Goal: Information Seeking & Learning: Learn about a topic

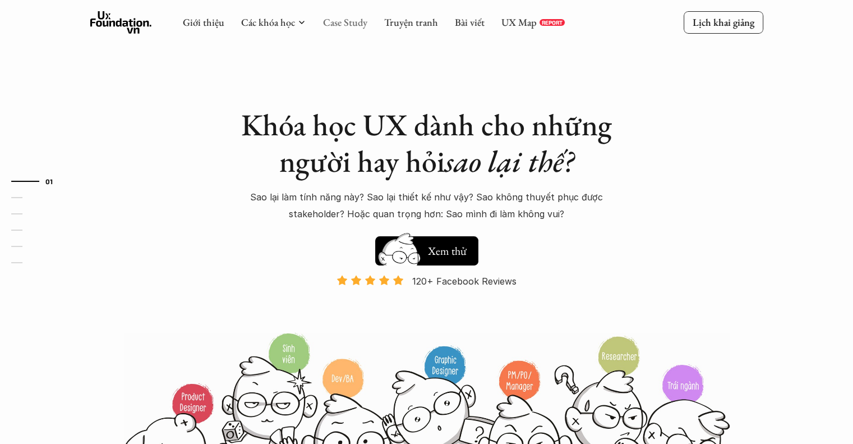
click at [355, 24] on link "Case Study" at bounding box center [345, 22] width 44 height 13
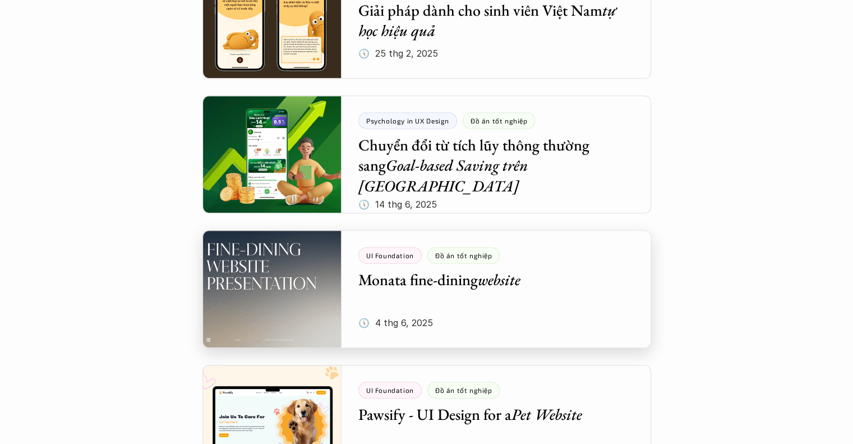
scroll to position [898, 0]
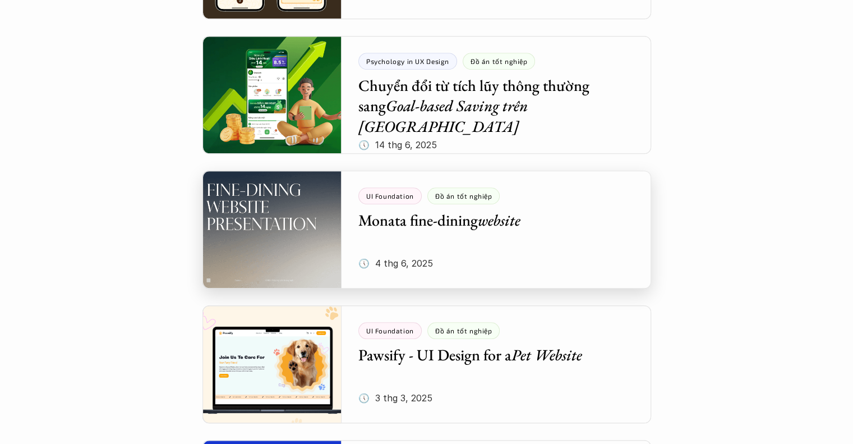
click at [330, 260] on div at bounding box center [427, 230] width 449 height 118
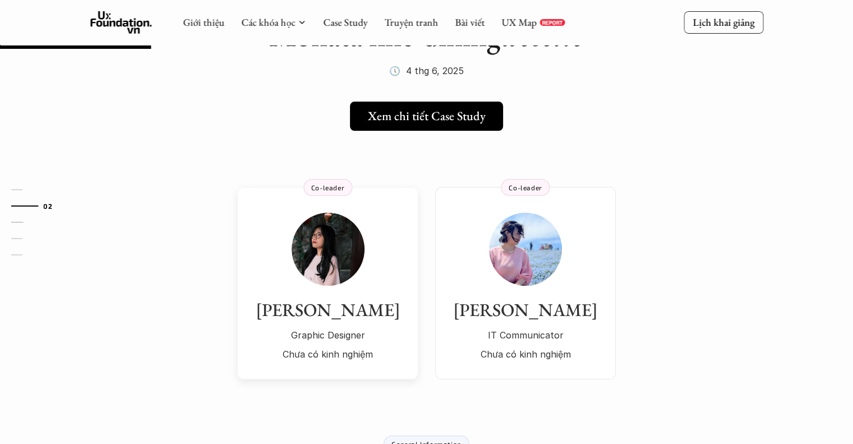
scroll to position [56, 0]
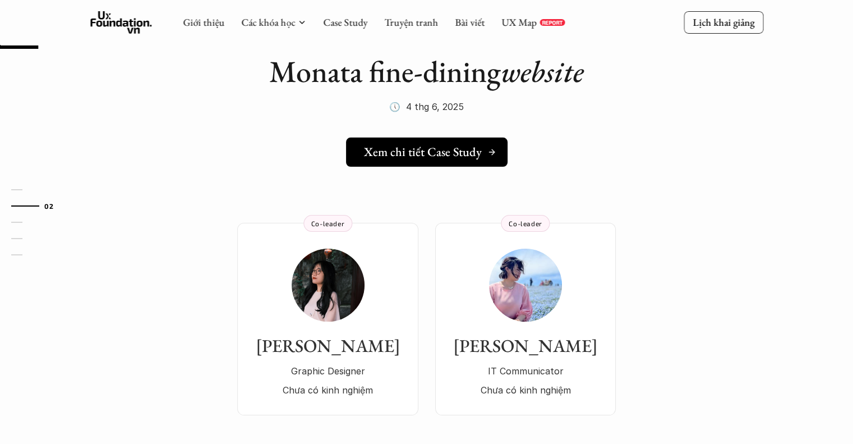
click at [433, 152] on h5 "Xem chi tiết Case Study" at bounding box center [423, 152] width 118 height 15
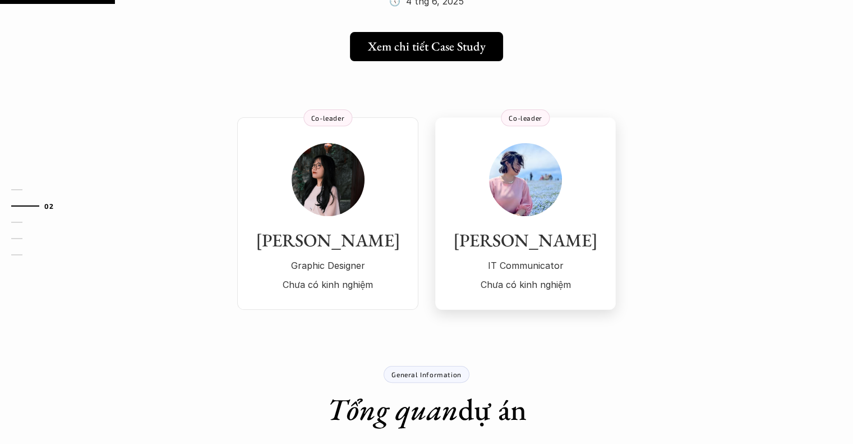
scroll to position [168, 0]
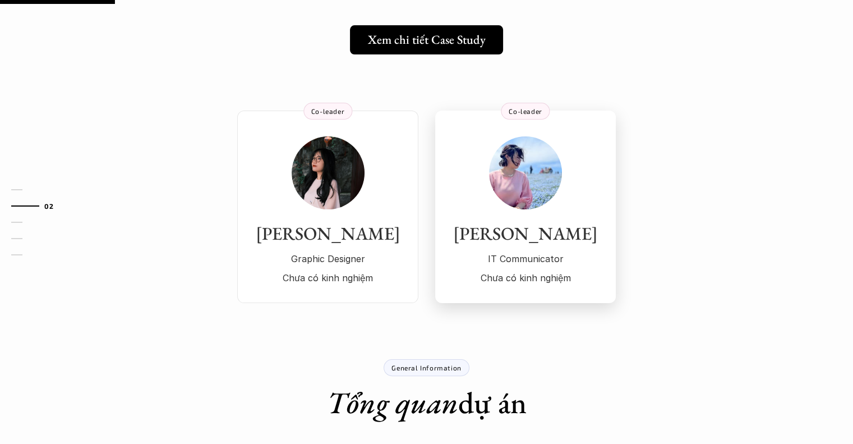
click at [532, 173] on img at bounding box center [525, 172] width 73 height 73
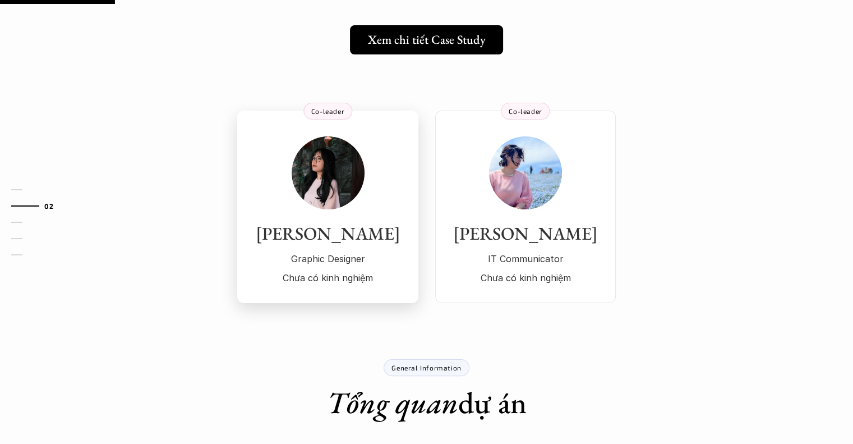
click at [334, 169] on img at bounding box center [328, 172] width 73 height 73
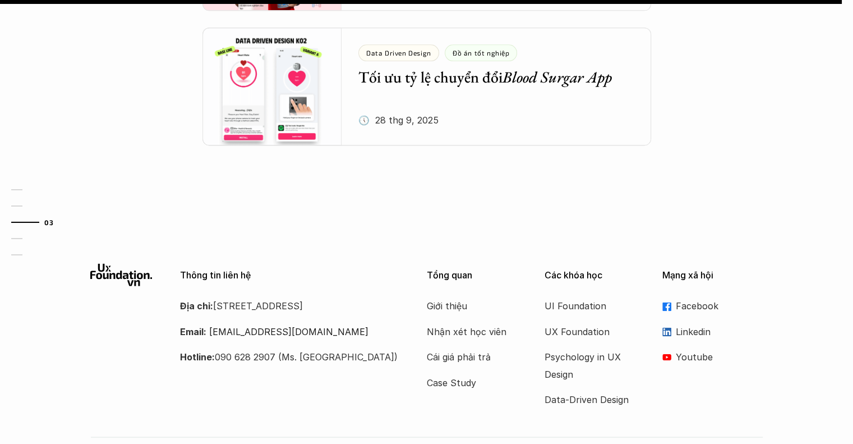
scroll to position [1515, 0]
